Goal: Task Accomplishment & Management: Complete application form

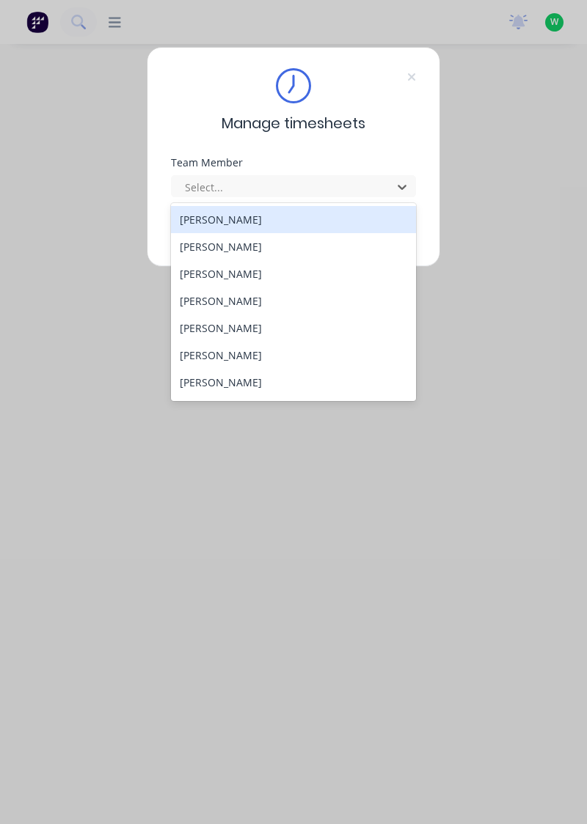
click at [274, 225] on div "[PERSON_NAME]" at bounding box center [294, 219] width 246 height 27
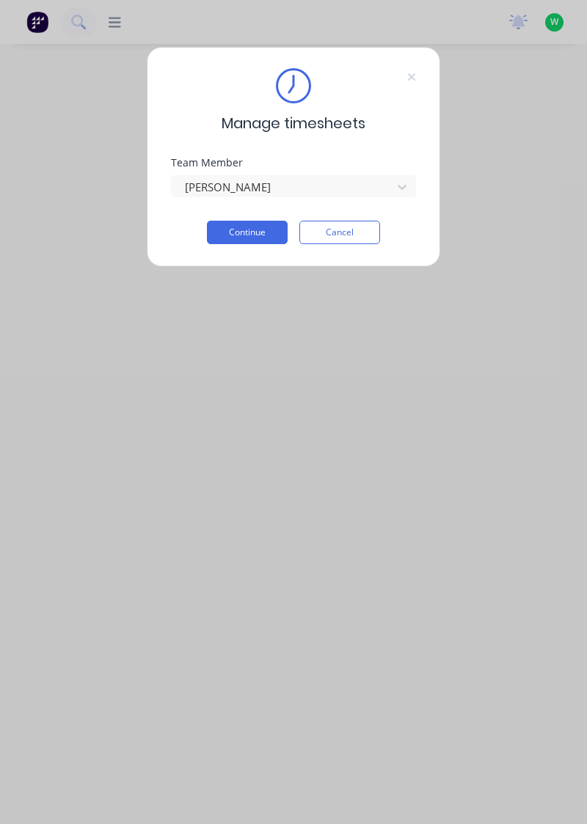
click at [259, 235] on button "Continue" at bounding box center [247, 232] width 81 height 23
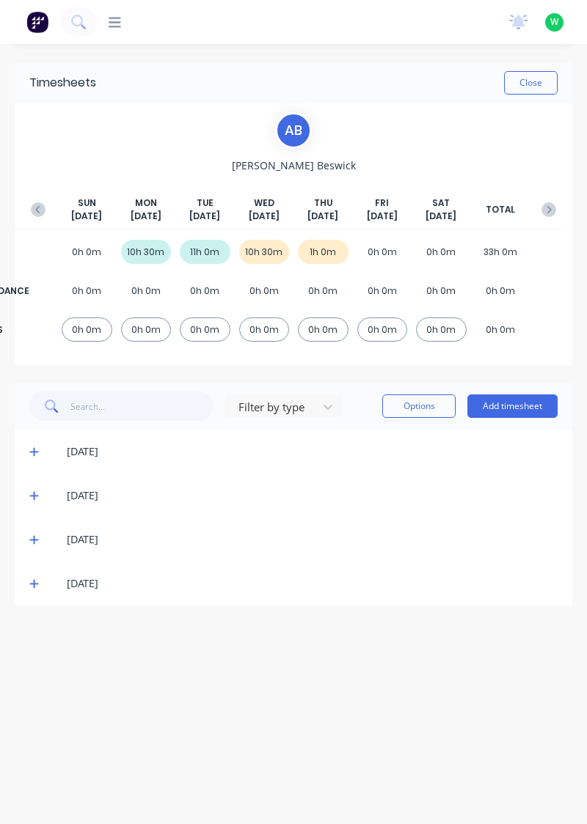
click at [32, 584] on icon at bounding box center [34, 583] width 10 height 10
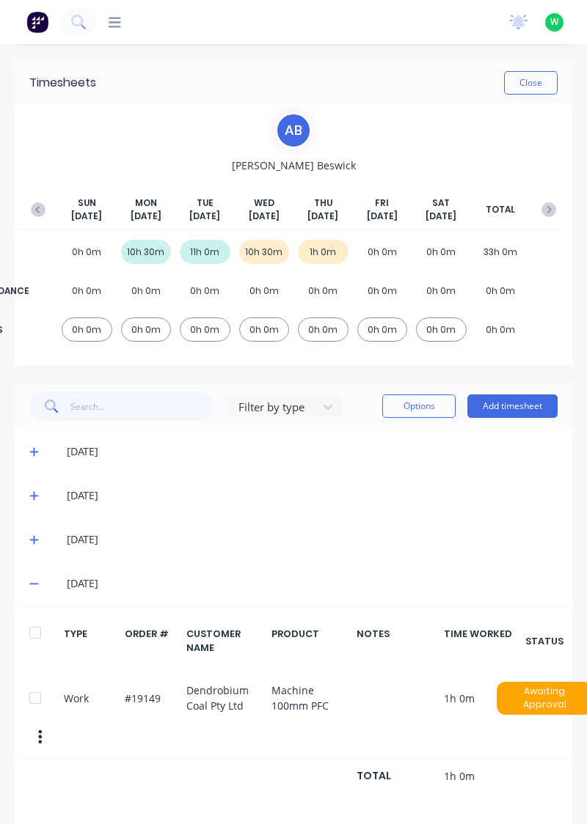
click at [531, 86] on button "Close" at bounding box center [531, 82] width 54 height 23
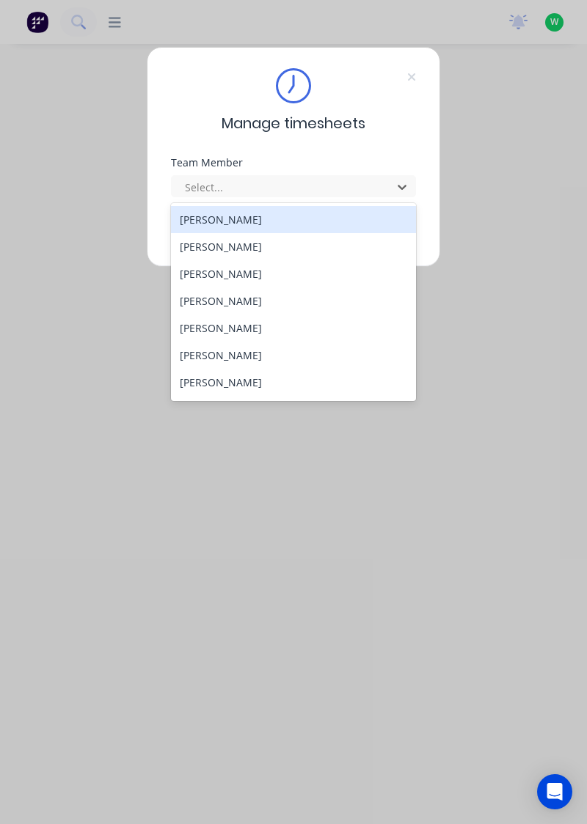
click at [273, 252] on div "[PERSON_NAME]" at bounding box center [294, 246] width 246 height 27
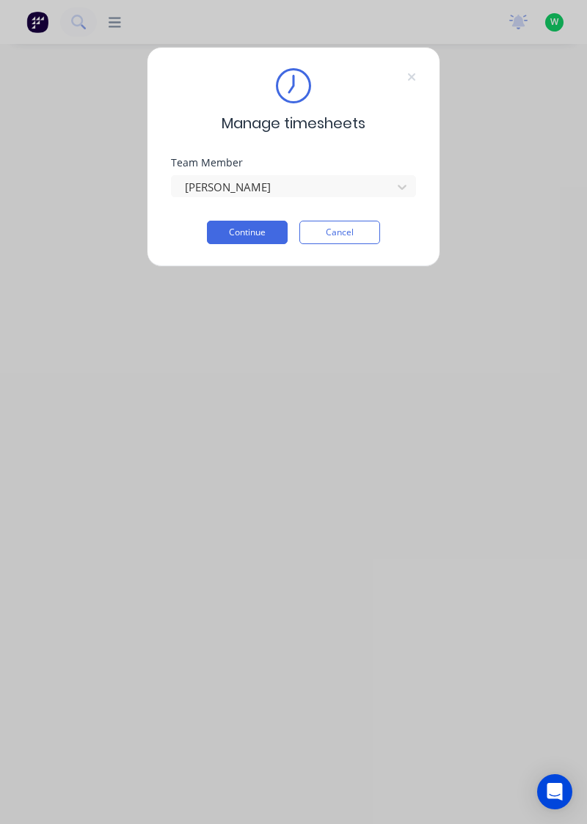
click at [255, 233] on button "Continue" at bounding box center [247, 232] width 81 height 23
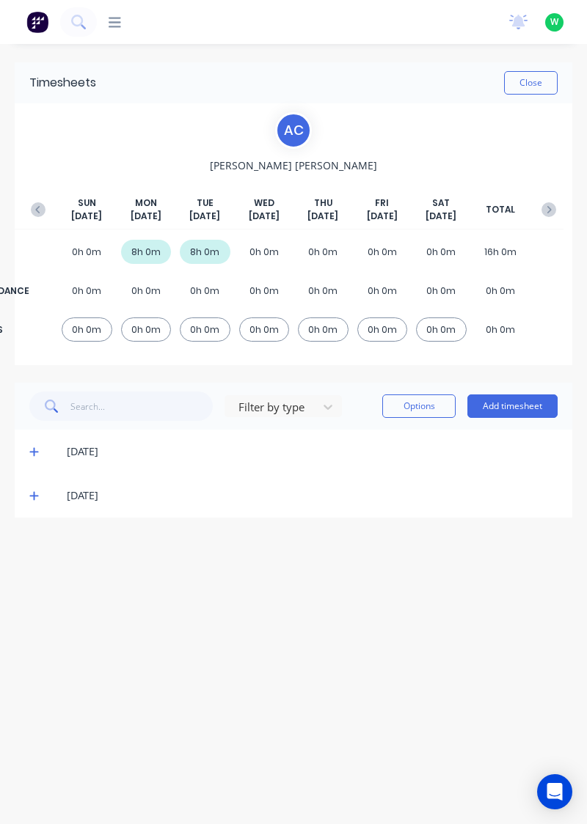
click at [523, 403] on button "Add timesheet" at bounding box center [512, 405] width 90 height 23
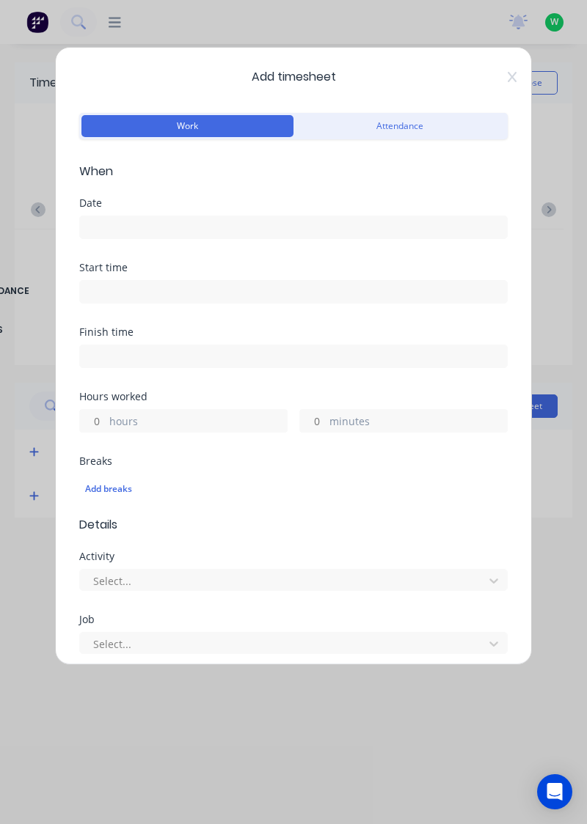
click at [167, 232] on input at bounding box center [293, 227] width 427 height 22
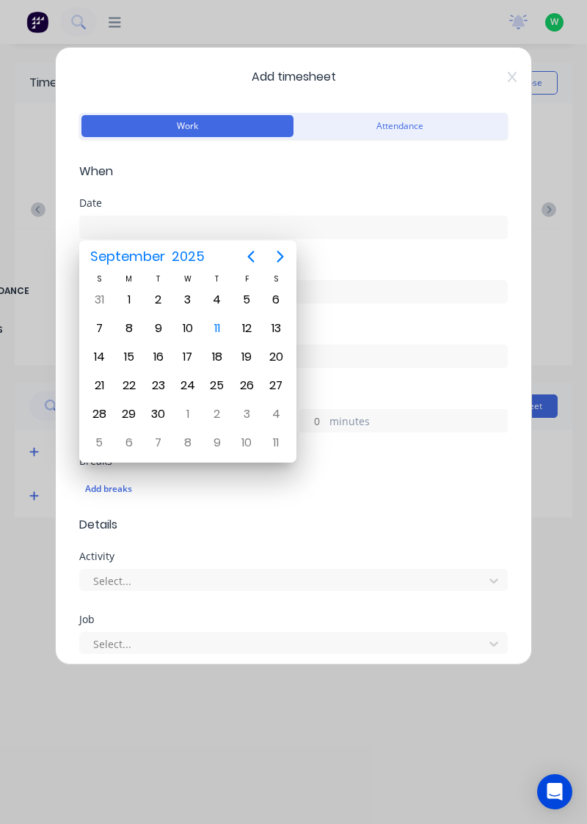
click at [220, 331] on div "11" at bounding box center [217, 328] width 22 height 22
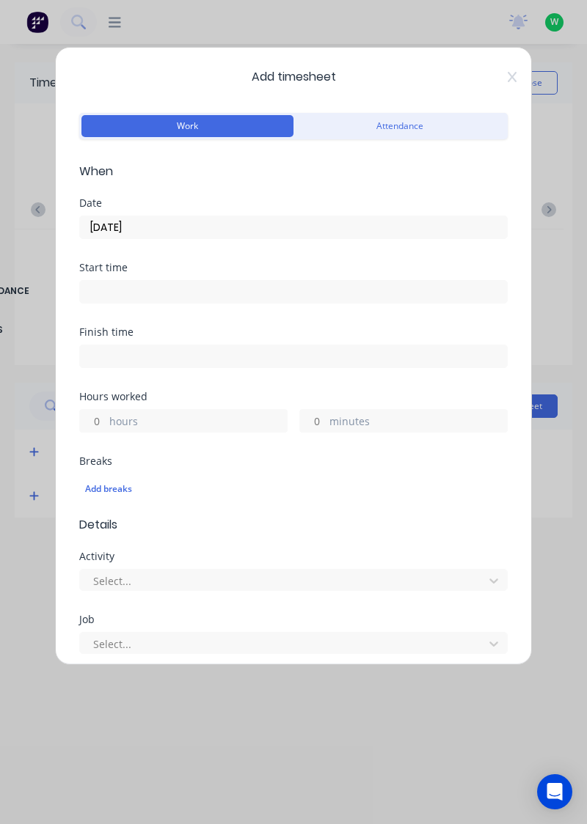
type input "[DATE]"
click at [164, 295] on input at bounding box center [293, 292] width 427 height 22
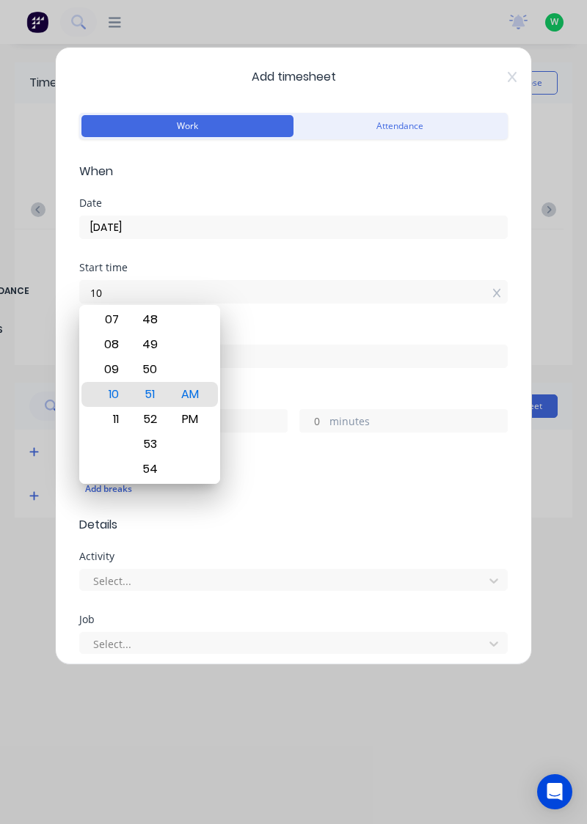
type input "1"
click at [504, 285] on input at bounding box center [293, 292] width 427 height 22
type input "10:51 AM"
click at [490, 296] on input "10:51 AM" at bounding box center [293, 292] width 427 height 22
click at [507, 295] on input "10:51 AM" at bounding box center [293, 292] width 427 height 22
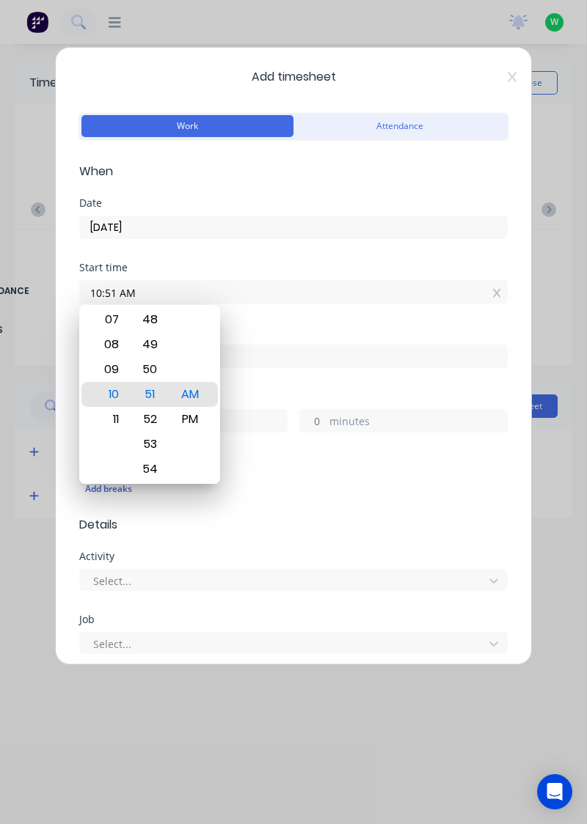
click at [375, 545] on form "Work Attendance When Date [DATE] Start time 10:51 AM Finish time Hours worked h…" at bounding box center [293, 559] width 428 height 900
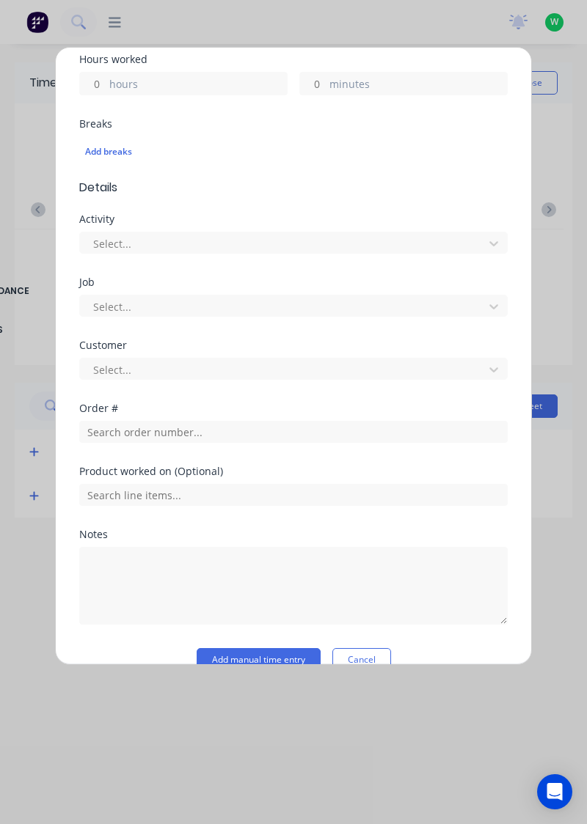
scroll to position [362, 0]
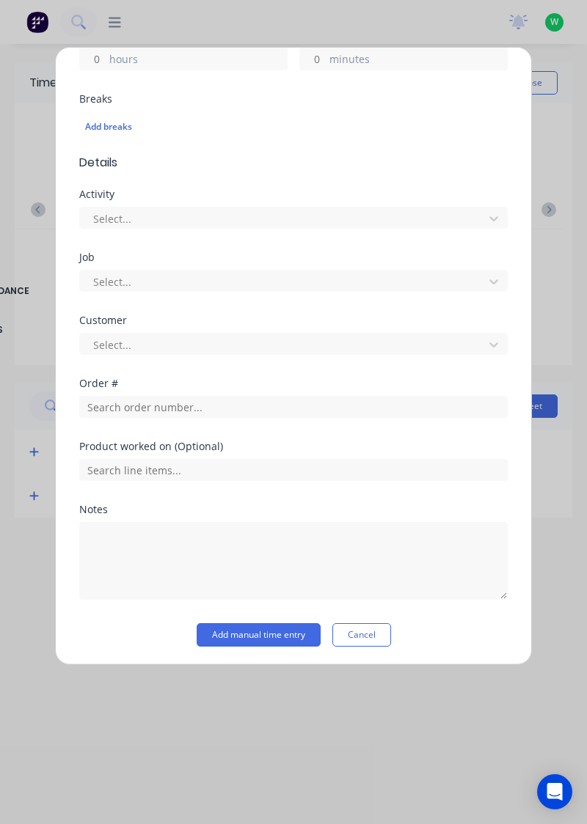
click at [372, 631] on button "Cancel" at bounding box center [361, 634] width 59 height 23
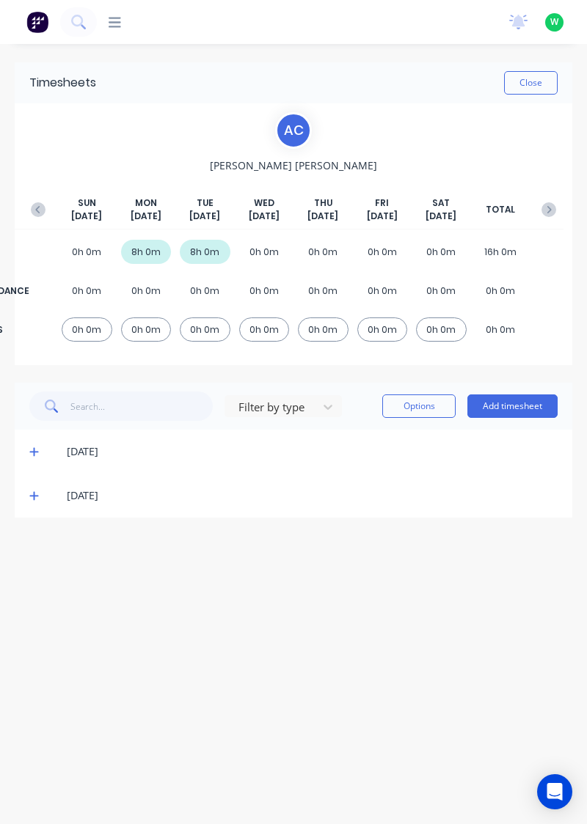
click at [529, 408] on button "Add timesheet" at bounding box center [512, 405] width 90 height 23
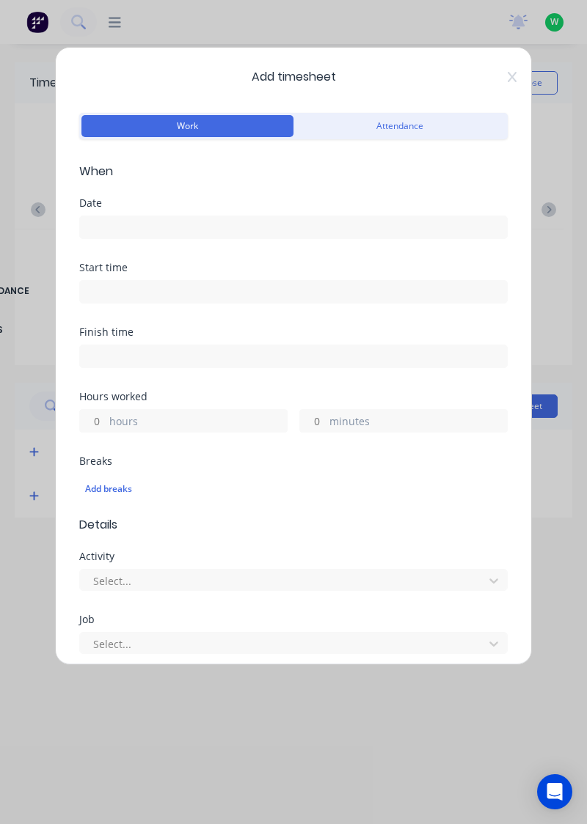
click at [122, 226] on input at bounding box center [293, 227] width 427 height 22
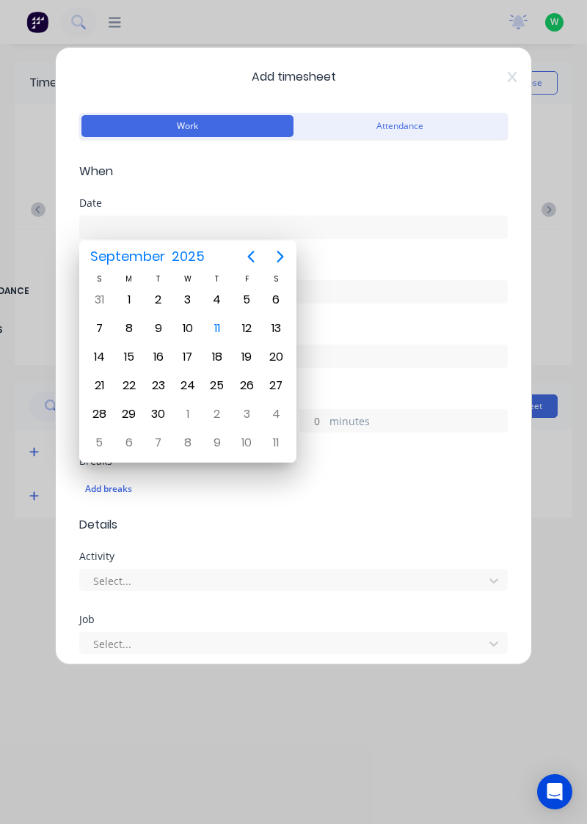
click at [224, 339] on div "11" at bounding box center [216, 329] width 29 height 28
type input "[DATE]"
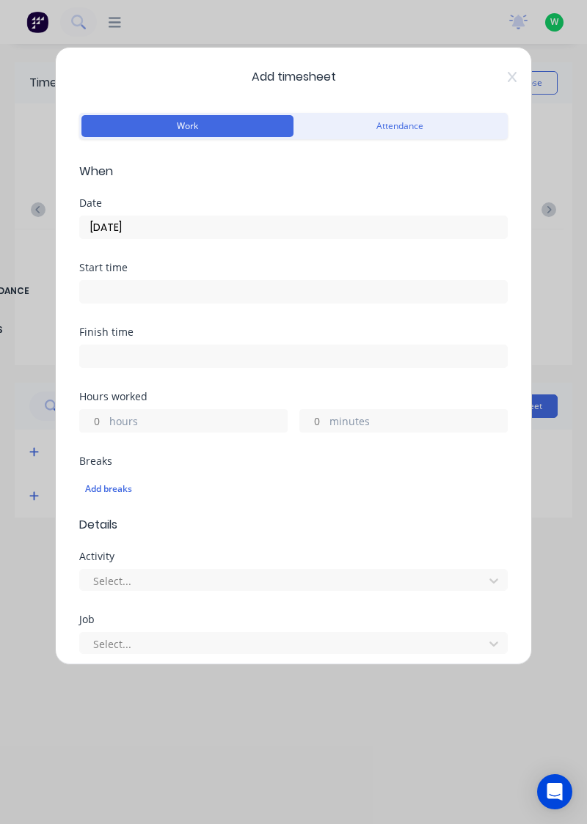
click at [100, 419] on input "hours" at bounding box center [93, 421] width 26 height 22
type input "4"
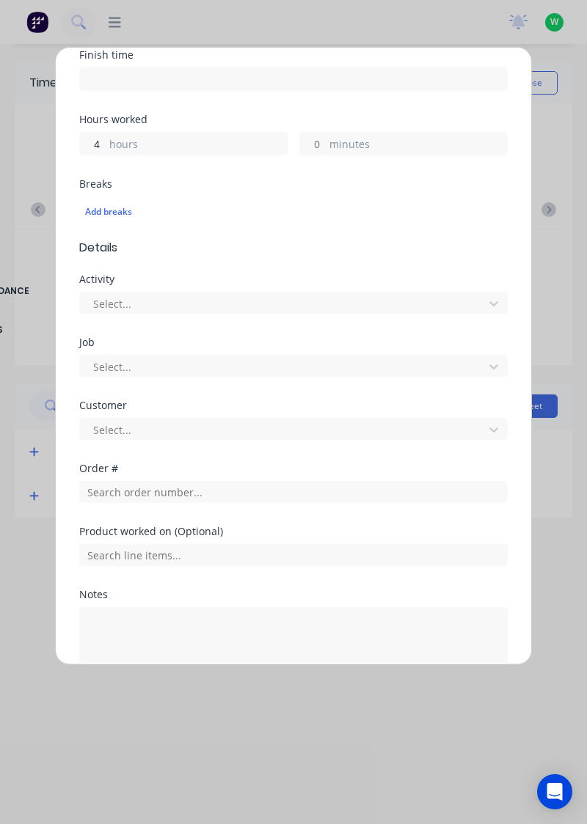
scroll to position [281, 0]
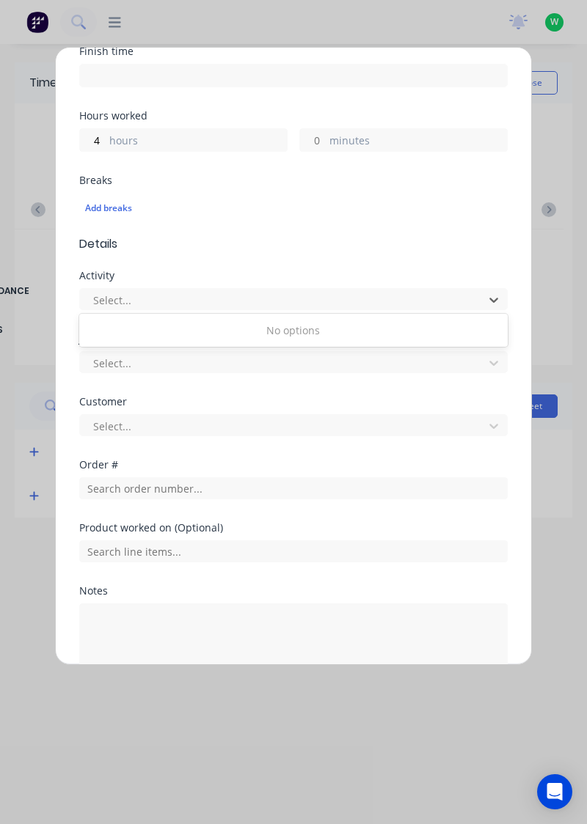
click at [337, 258] on form "Work Attendance When Date [DATE] Start time Finish time Hours worked 4 hours mi…" at bounding box center [293, 278] width 428 height 900
click at [350, 227] on div "Breaks Add breaks" at bounding box center [293, 205] width 428 height 60
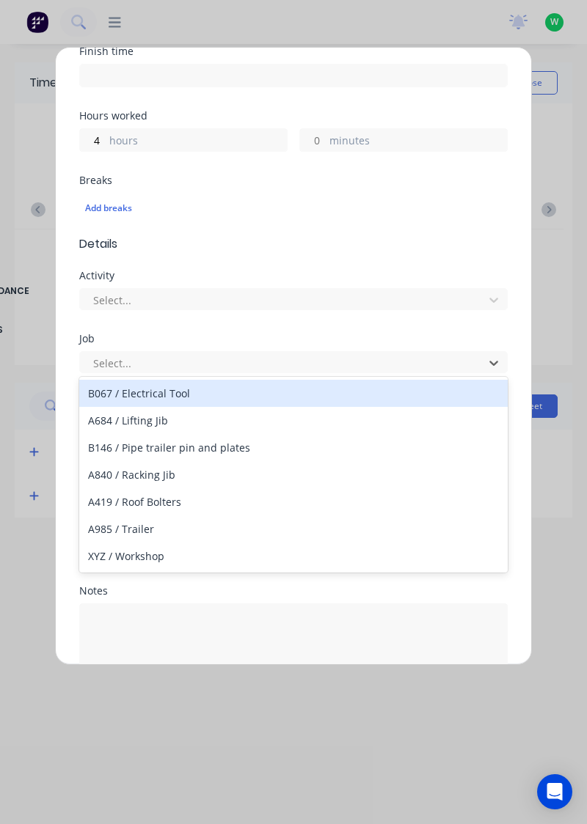
click at [319, 235] on span "Details" at bounding box center [293, 244] width 428 height 18
click at [361, 251] on form "Work Attendance When Date [DATE] Start time Finish time Hours worked 4 hours mi…" at bounding box center [293, 278] width 428 height 900
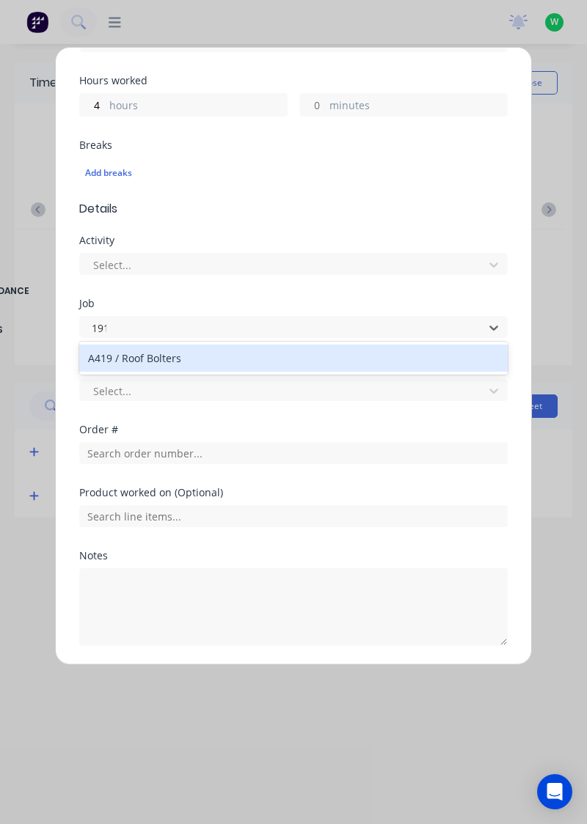
scroll to position [0, 0]
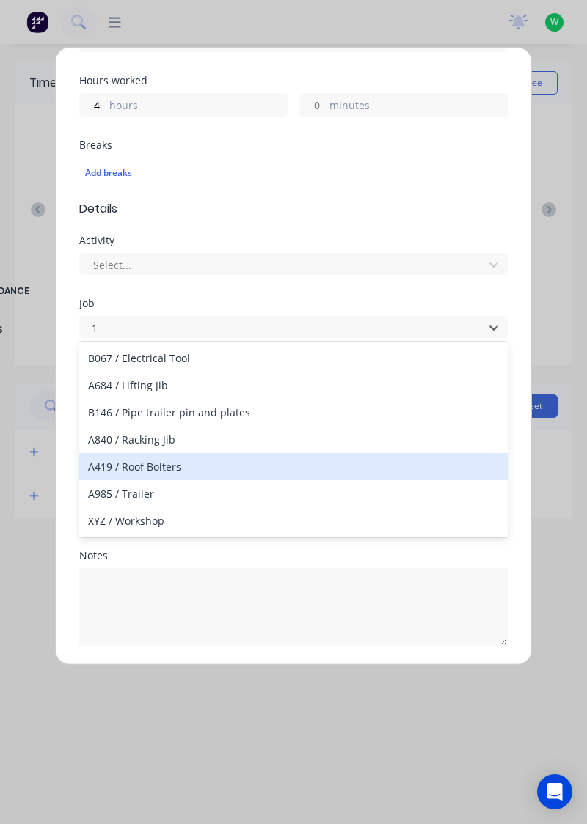
type input "1"
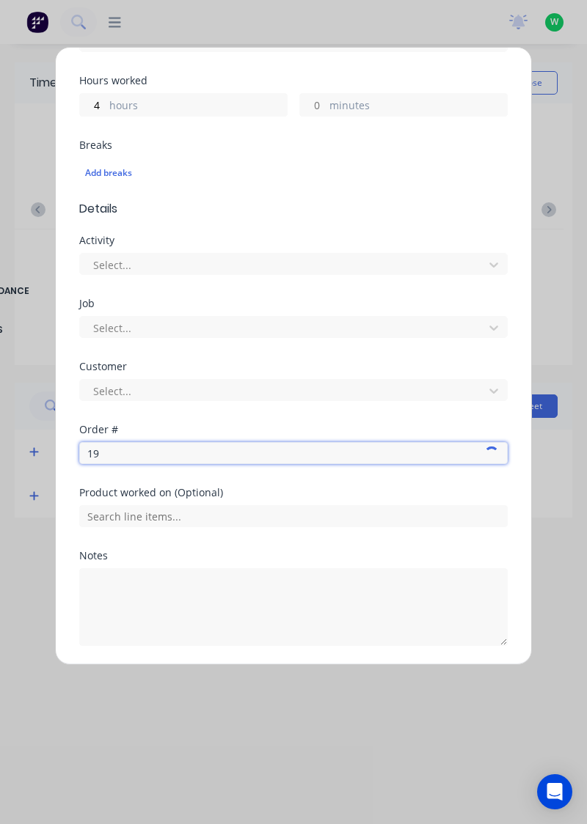
type input "191"
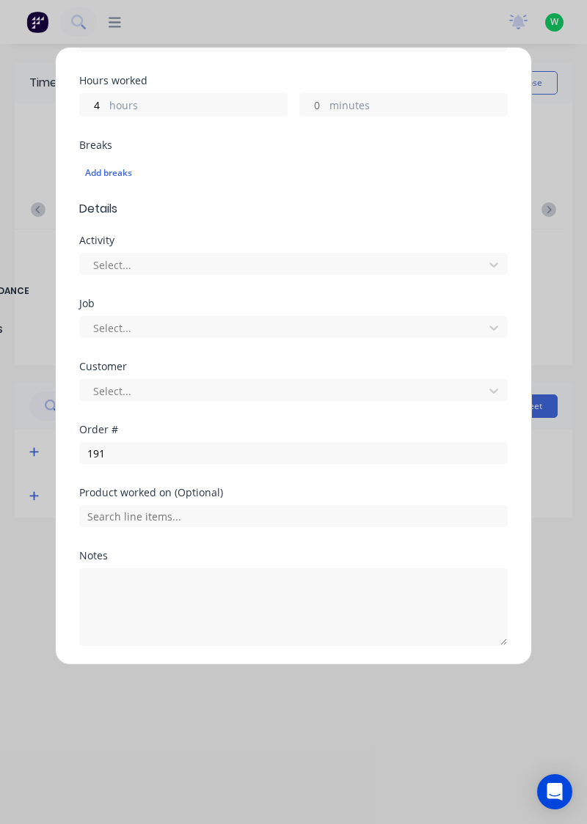
click at [372, 677] on button "Cancel" at bounding box center [361, 680] width 59 height 23
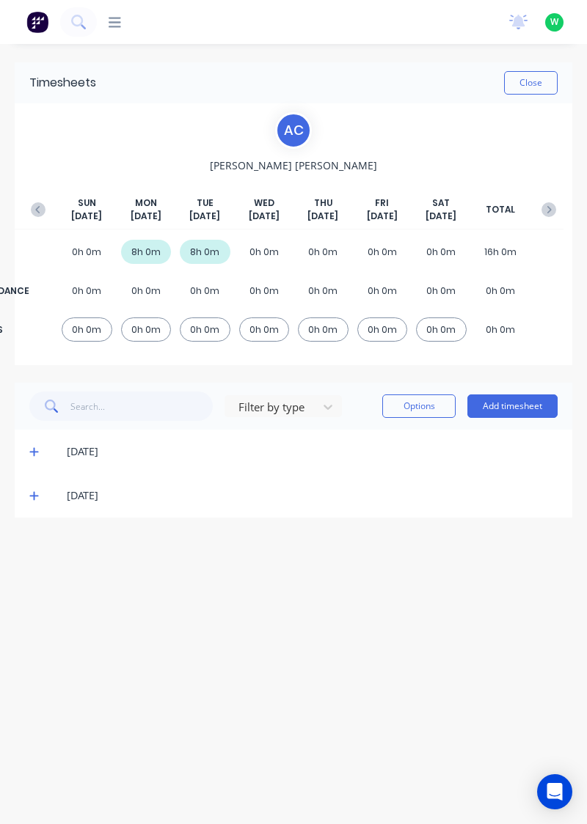
click at [539, 408] on button "Add timesheet" at bounding box center [512, 405] width 90 height 23
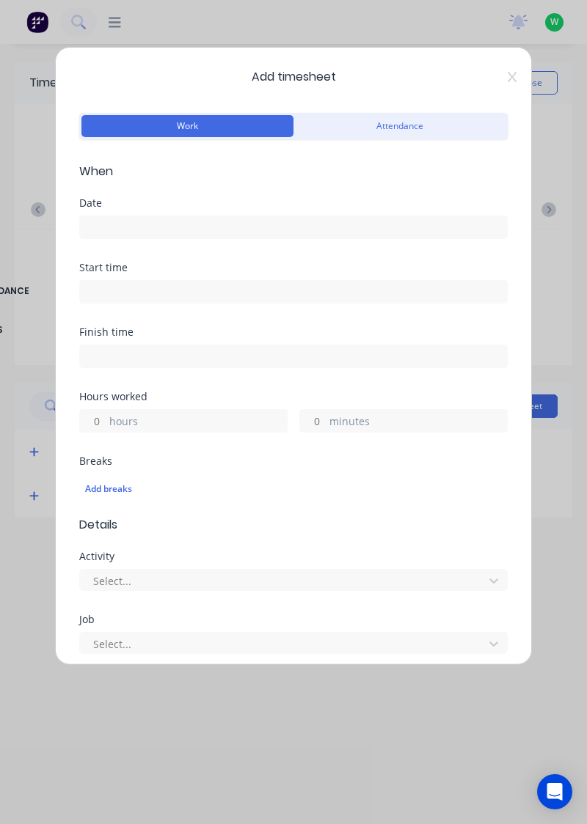
click at [457, 123] on button "Attendance" at bounding box center [399, 126] width 212 height 22
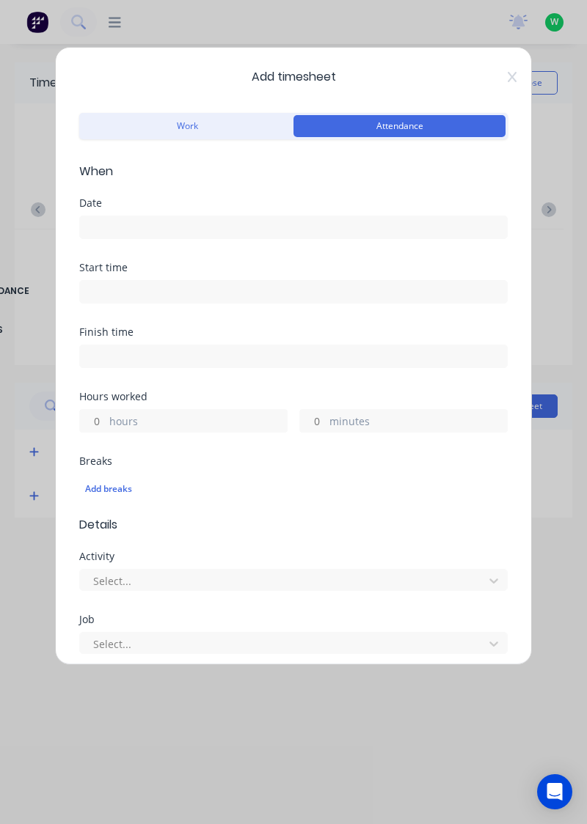
click at [185, 131] on button "Work" at bounding box center [187, 126] width 212 height 22
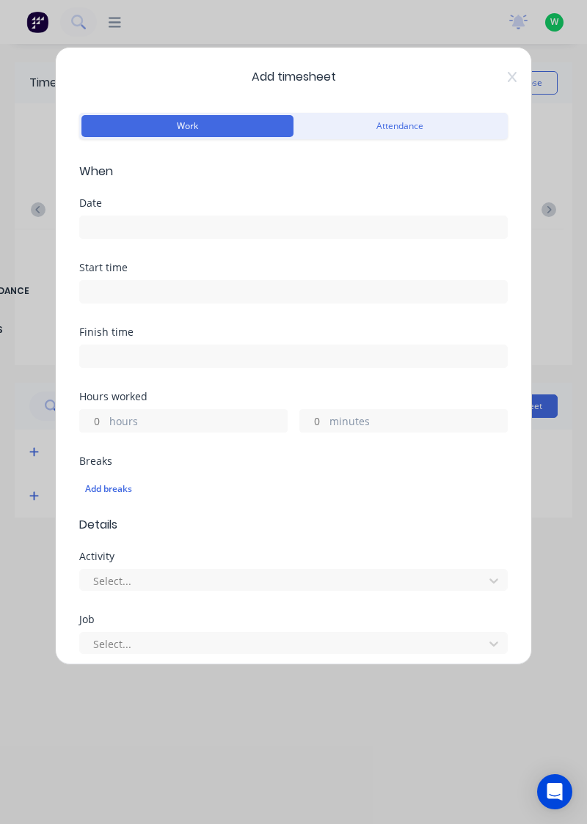
click at [365, 136] on button "Attendance" at bounding box center [399, 126] width 212 height 22
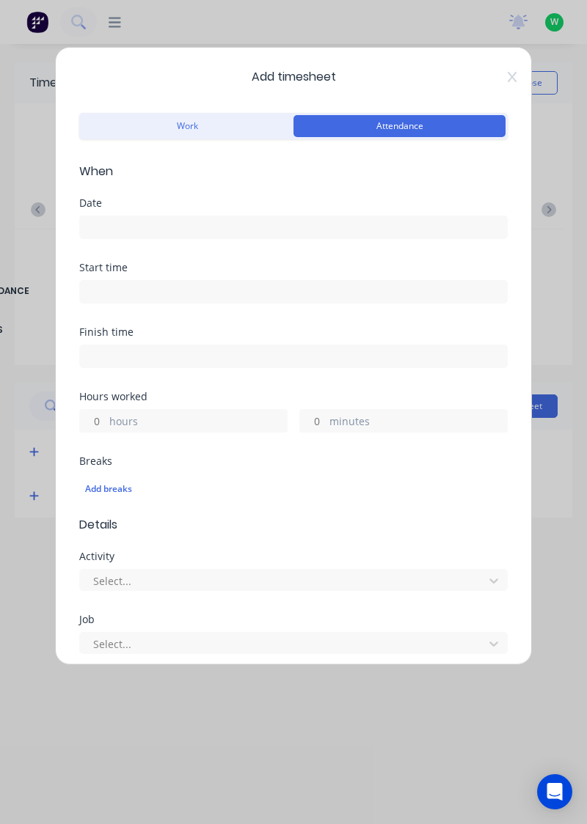
click at [115, 482] on div "Add breaks" at bounding box center [293, 488] width 416 height 19
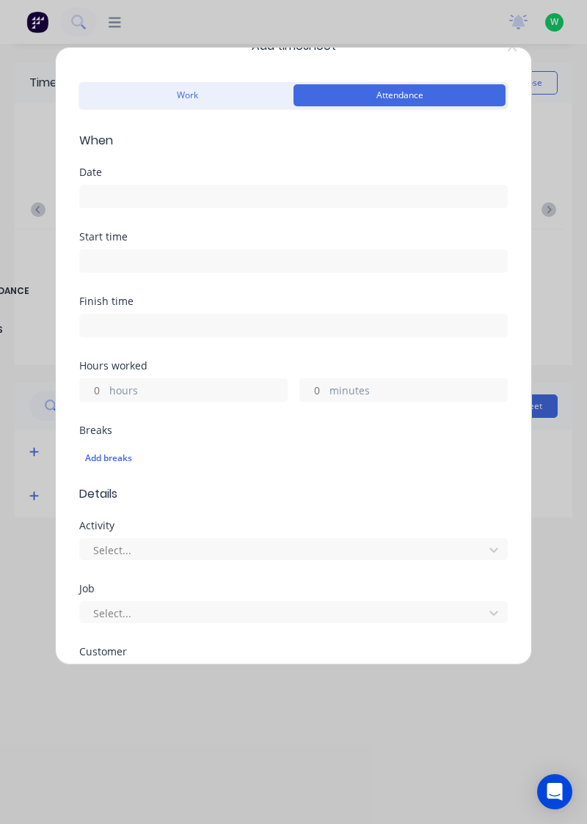
scroll to position [34, 0]
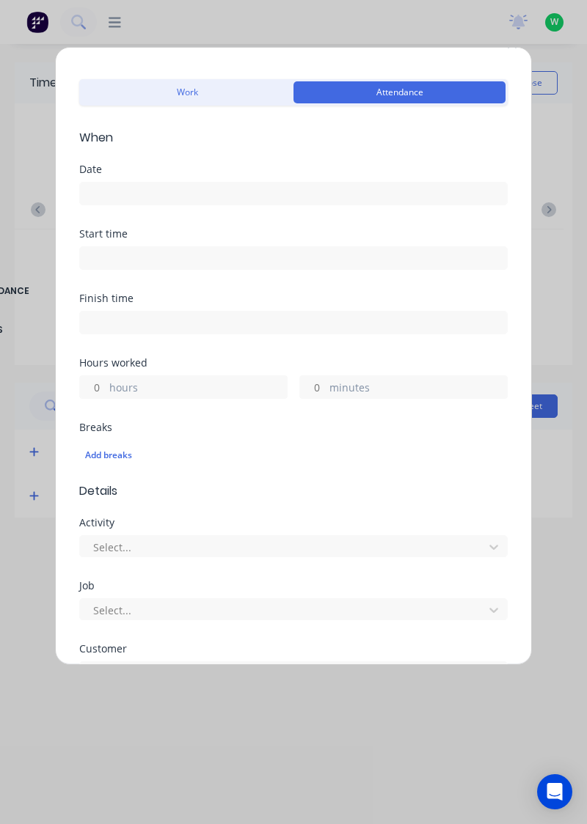
click at [115, 81] on button "Work" at bounding box center [187, 92] width 212 height 22
